Goal: Ask a question

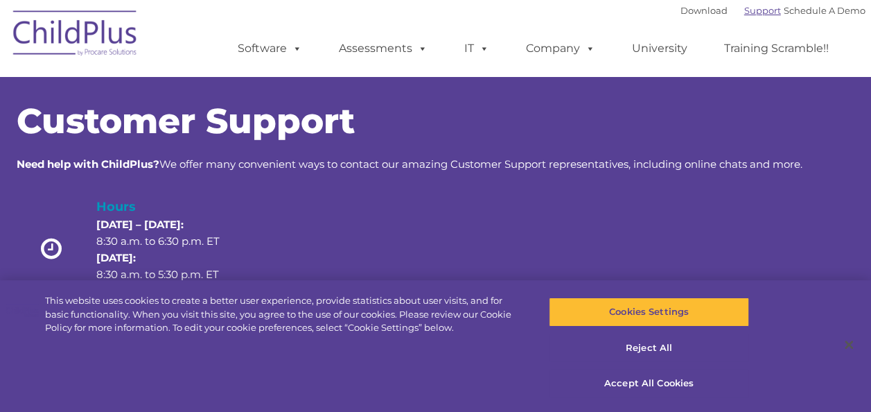
click at [744, 11] on link "Support" at bounding box center [762, 10] width 37 height 11
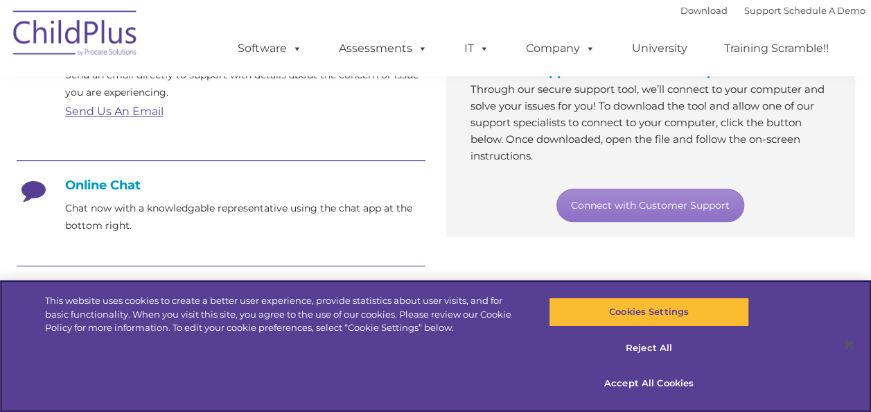
scroll to position [268, 0]
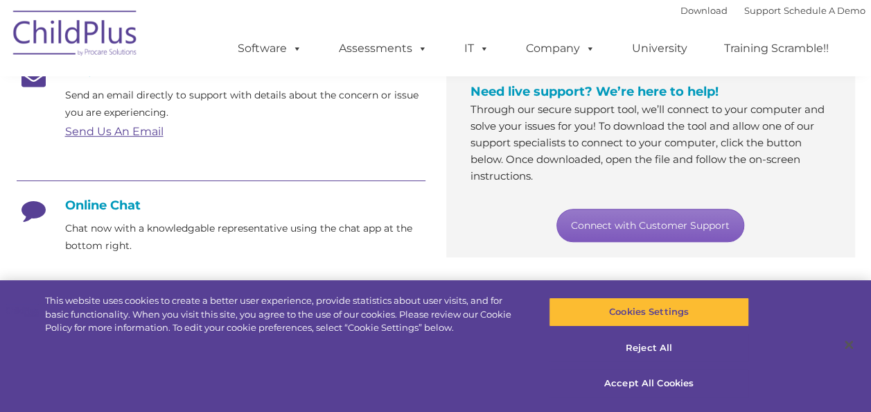
click at [659, 223] on link "Connect with Customer Support" at bounding box center [651, 225] width 188 height 33
